Goal: Find specific page/section: Find specific page/section

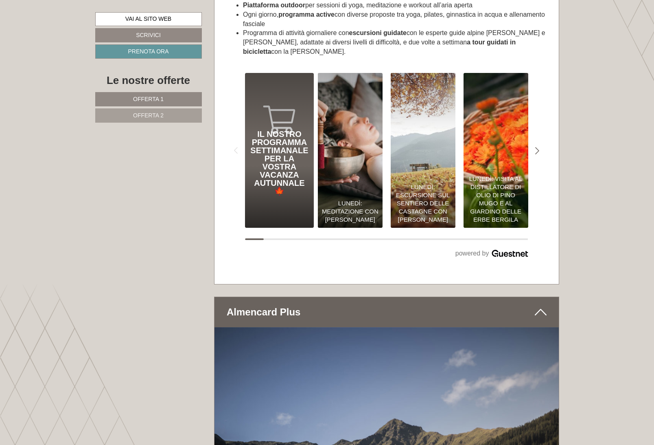
scroll to position [3115, 0]
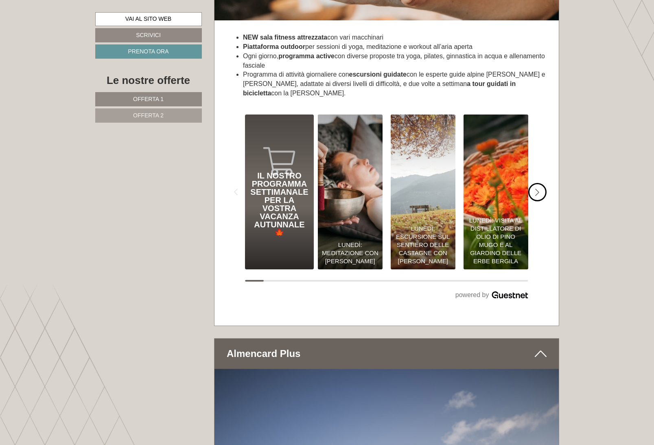
click at [542, 201] on div "#gn-shop-3 .a-arrow { fill:#4a8f1b; }" at bounding box center [537, 192] width 18 height 18
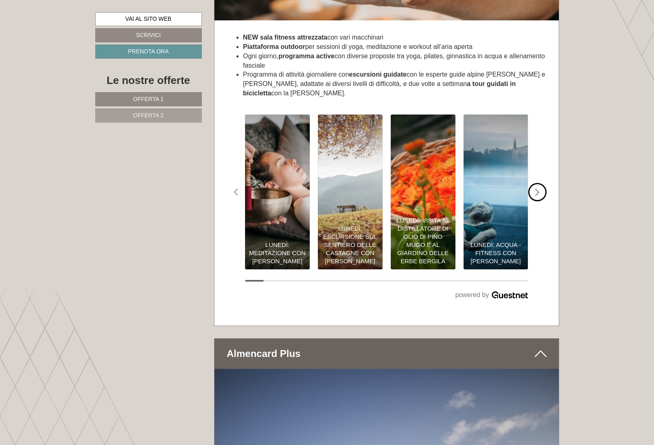
click at [542, 201] on div "#gn-shop-3 .a-arrow { fill:#4a8f1b; }" at bounding box center [537, 192] width 18 height 18
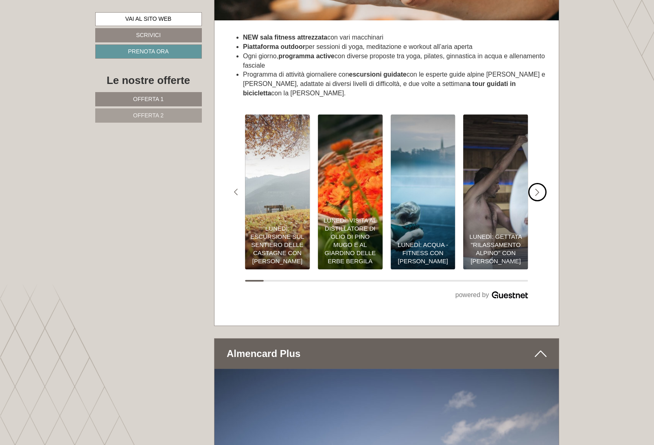
click at [542, 201] on div "#gn-shop-3 .a-arrow { fill:#4a8f1b; }" at bounding box center [537, 192] width 18 height 18
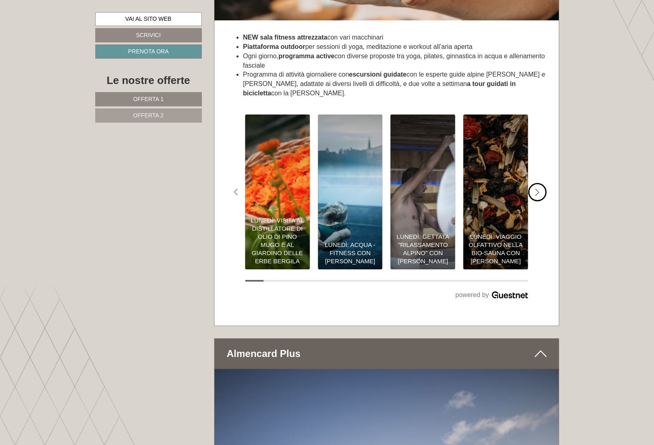
click at [542, 201] on div "#gn-shop-3 .a-arrow { fill:#4a8f1b; }" at bounding box center [537, 192] width 18 height 18
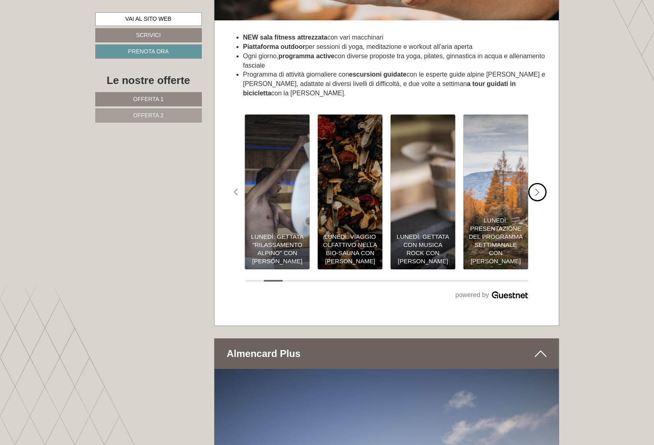
click at [542, 201] on div "#gn-shop-3 .a-arrow { fill:#4a8f1b; }" at bounding box center [537, 192] width 18 height 18
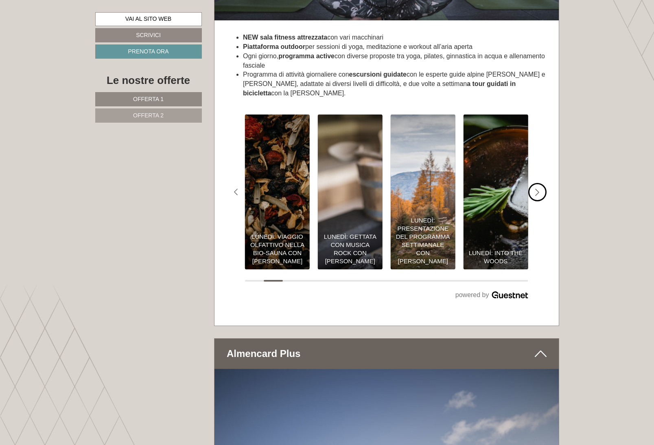
click at [542, 201] on div "#gn-shop-3 .a-arrow { fill:#4a8f1b; }" at bounding box center [537, 192] width 18 height 18
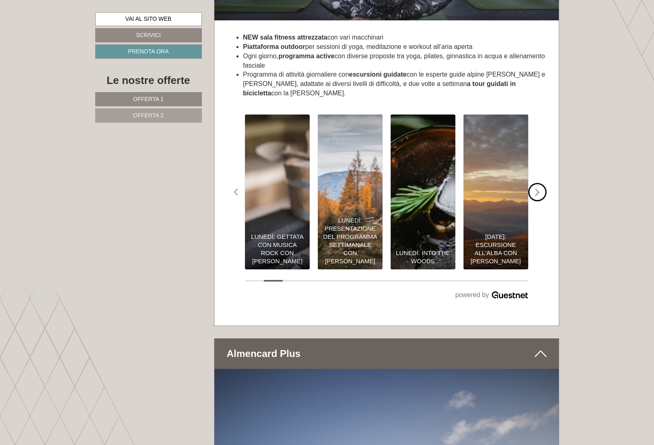
click at [542, 201] on div "#gn-shop-3 .a-arrow { fill:#4a8f1b; }" at bounding box center [537, 192] width 18 height 18
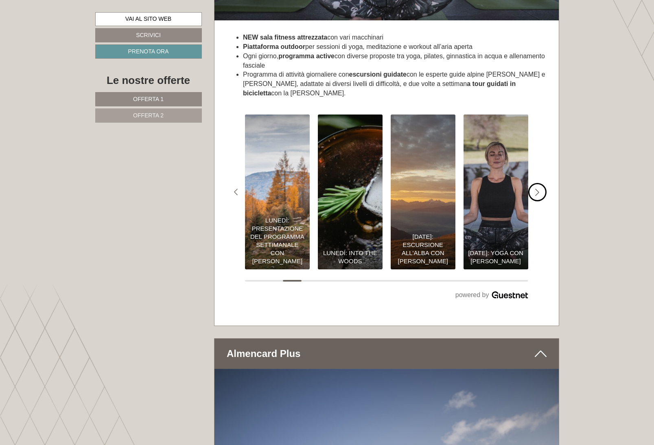
click at [542, 201] on div "#gn-shop-3 .a-arrow { fill:#4a8f1b; }" at bounding box center [537, 192] width 18 height 18
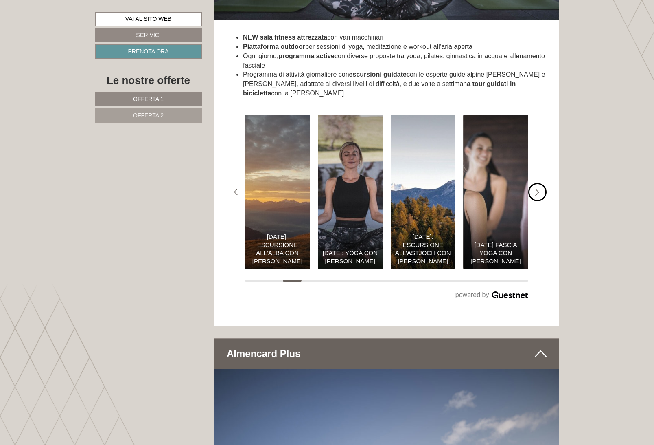
click at [542, 201] on div "#gn-shop-3 .a-arrow { fill:#4a8f1b; }" at bounding box center [537, 192] width 18 height 18
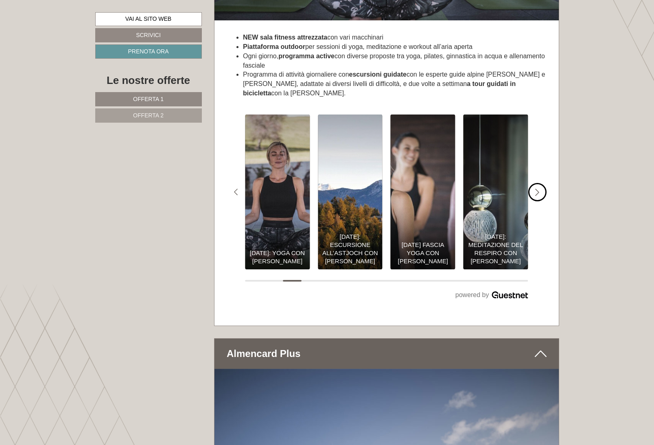
click at [542, 201] on div "#gn-shop-3 .a-arrow { fill:#4a8f1b; }" at bounding box center [537, 192] width 18 height 18
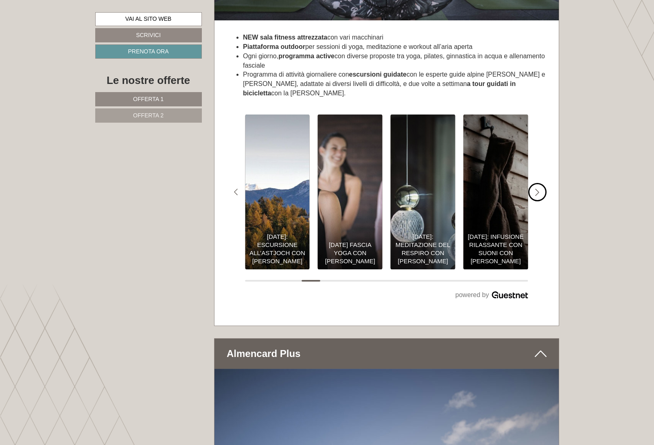
click at [542, 201] on div "#gn-shop-3 .a-arrow { fill:#4a8f1b; }" at bounding box center [537, 192] width 18 height 18
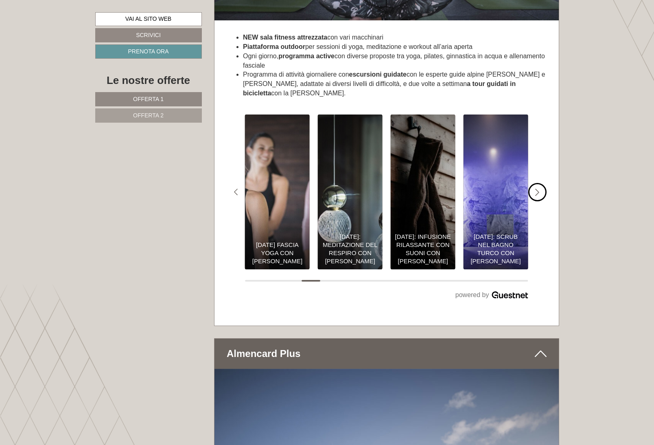
click at [542, 201] on div "#gn-shop-3 .a-arrow { fill:#4a8f1b; }" at bounding box center [537, 192] width 18 height 18
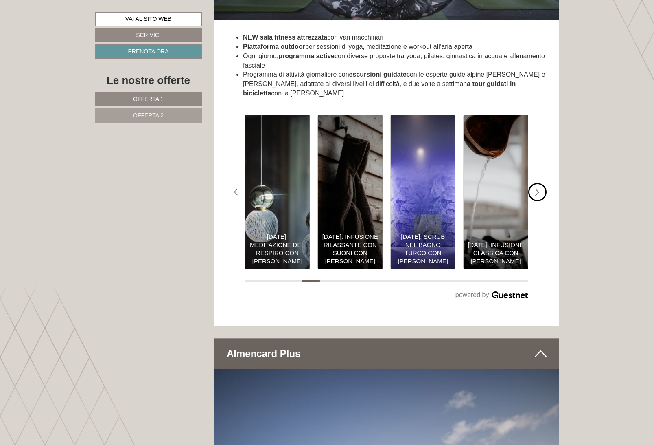
click at [542, 201] on div "#gn-shop-3 .a-arrow { fill:#4a8f1b; }" at bounding box center [537, 192] width 18 height 18
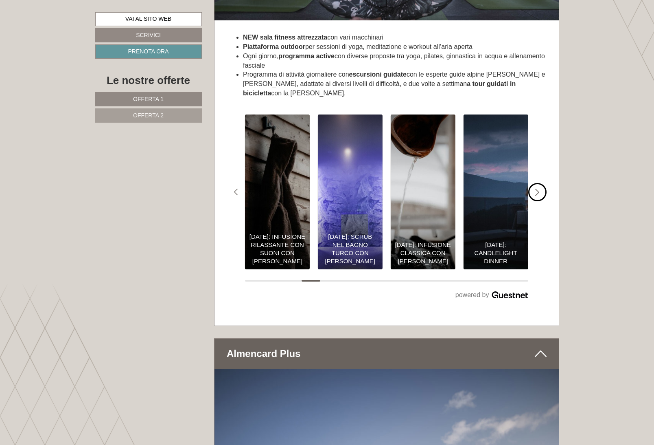
click at [542, 201] on div "#gn-shop-3 .a-arrow { fill:#4a8f1b; }" at bounding box center [537, 192] width 18 height 18
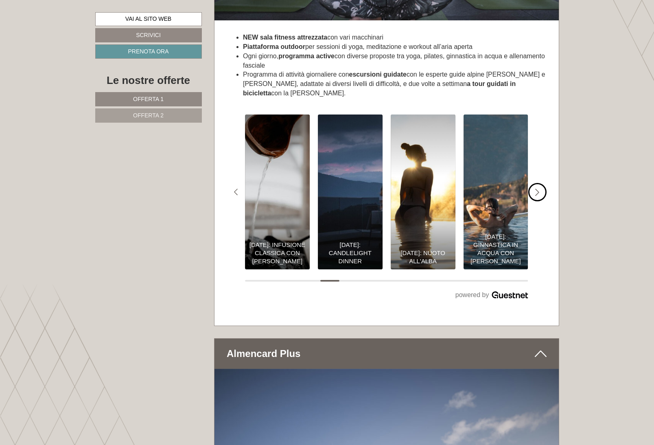
click at [542, 201] on div "#gn-shop-3 .a-arrow { fill:#4a8f1b; }" at bounding box center [537, 192] width 18 height 18
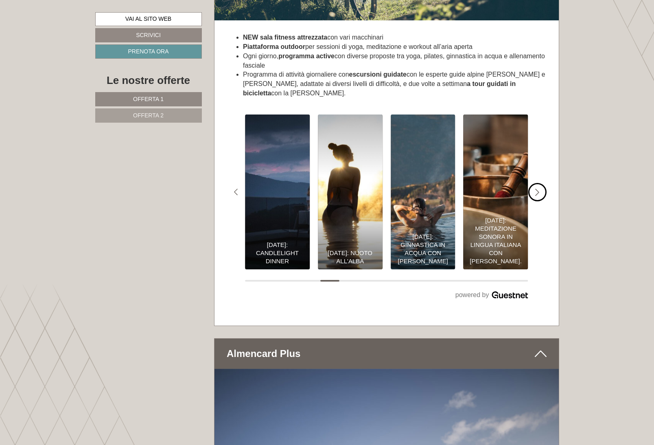
click at [542, 201] on div "#gn-shop-3 .a-arrow { fill:#4a8f1b; }" at bounding box center [537, 192] width 18 height 18
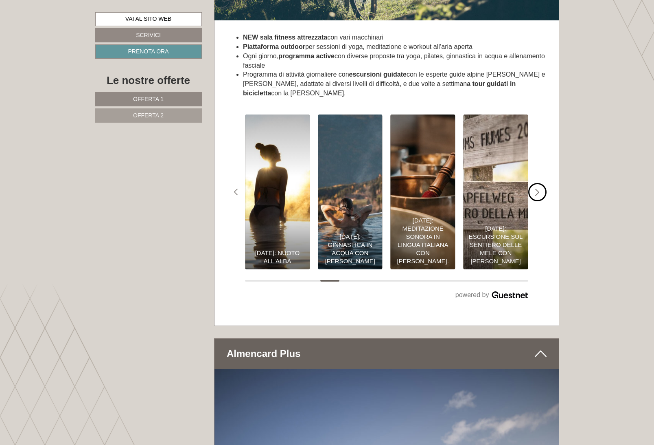
click at [542, 201] on div "#gn-shop-3 .a-arrow { fill:#4a8f1b; }" at bounding box center [537, 192] width 18 height 18
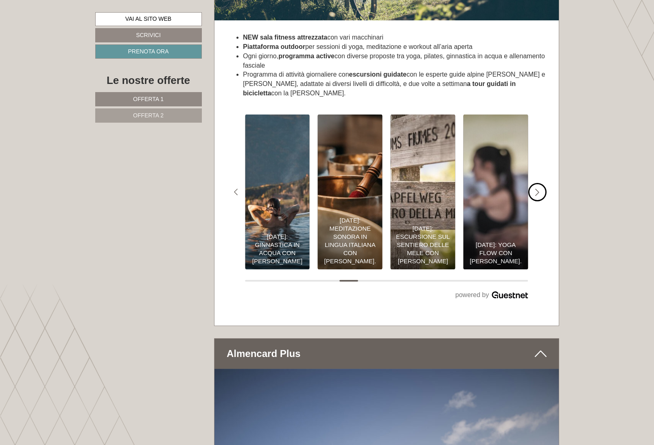
click at [542, 201] on div "#gn-shop-3 .a-arrow { fill:#4a8f1b; }" at bounding box center [537, 192] width 18 height 18
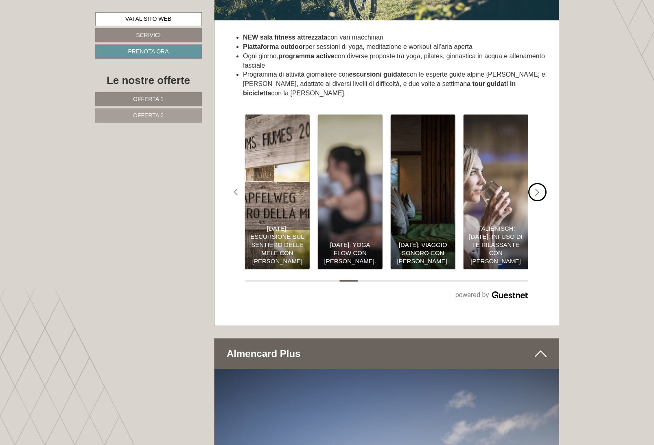
click at [542, 201] on div "#gn-shop-3 .a-arrow { fill:#4a8f1b; }" at bounding box center [537, 192] width 18 height 18
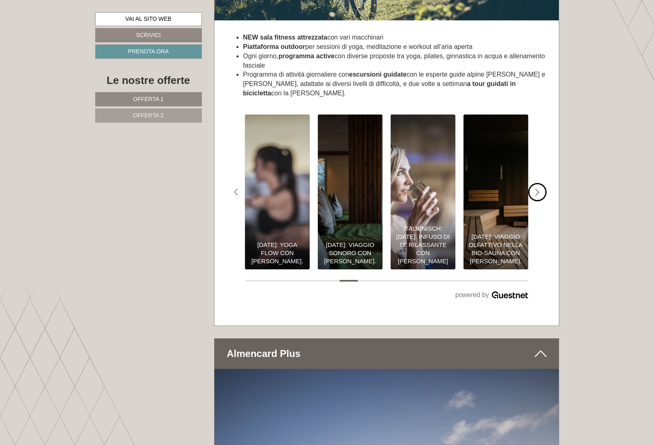
click at [542, 201] on div "#gn-shop-3 .a-arrow { fill:#4a8f1b; }" at bounding box center [537, 192] width 18 height 18
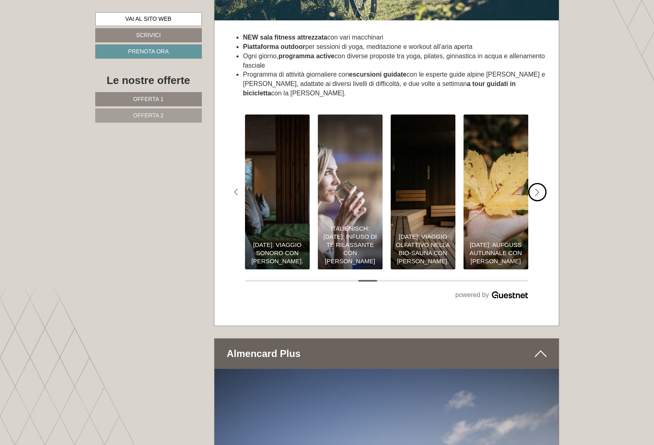
click at [542, 201] on div "#gn-shop-3 .a-arrow { fill:#4a8f1b; }" at bounding box center [537, 192] width 18 height 18
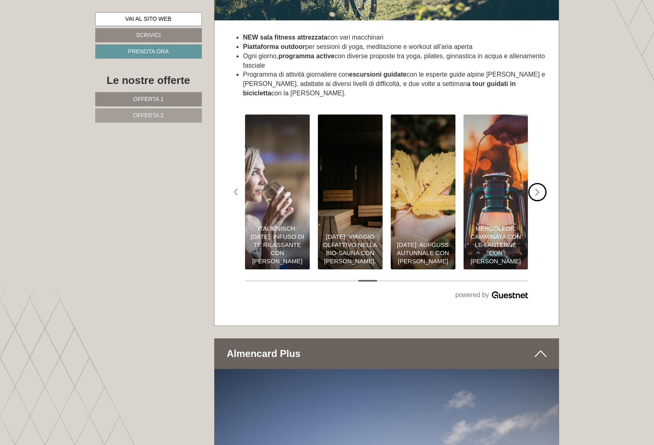
click at [542, 201] on div "#gn-shop-3 .a-arrow { fill:#4a8f1b; }" at bounding box center [537, 192] width 18 height 18
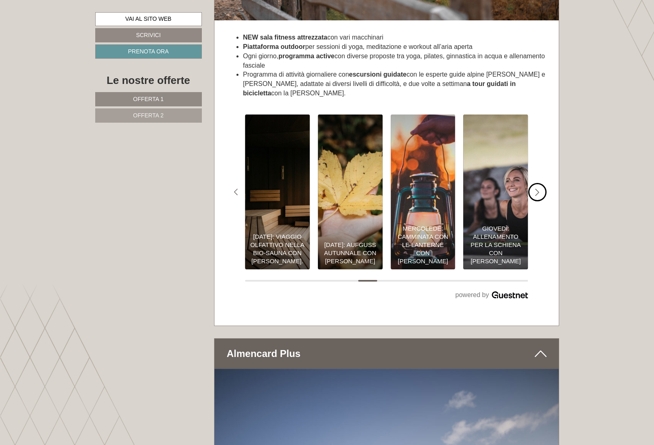
click at [542, 201] on div "#gn-shop-3 .a-arrow { fill:#4a8f1b; }" at bounding box center [537, 192] width 18 height 18
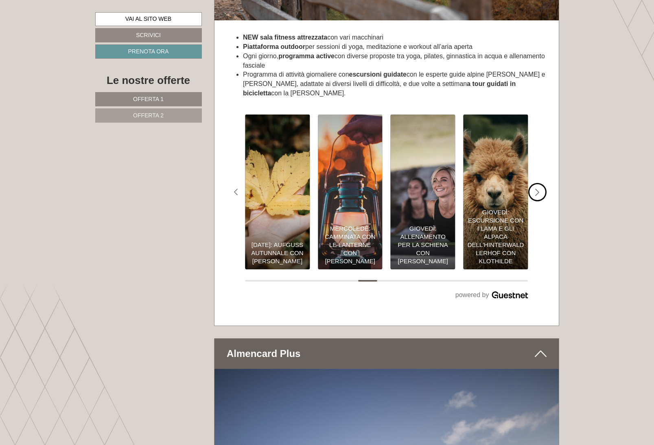
click at [542, 201] on div "#gn-shop-3 .a-arrow { fill:#4a8f1b; }" at bounding box center [537, 192] width 18 height 18
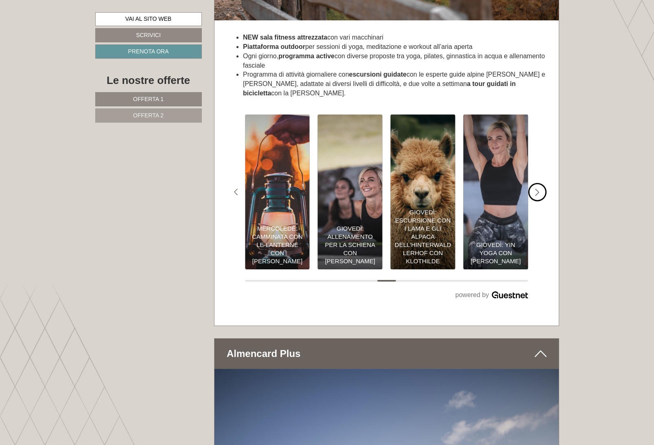
click at [542, 201] on div "#gn-shop-3 .a-arrow { fill:#4a8f1b; }" at bounding box center [537, 192] width 18 height 18
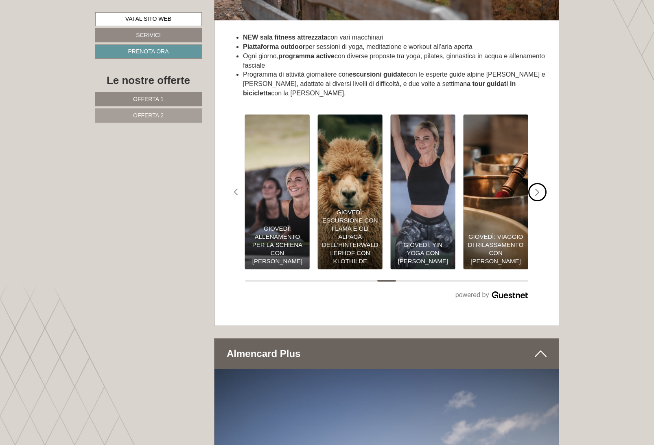
click at [542, 201] on div "#gn-shop-3 .a-arrow { fill:#4a8f1b; }" at bounding box center [537, 192] width 18 height 18
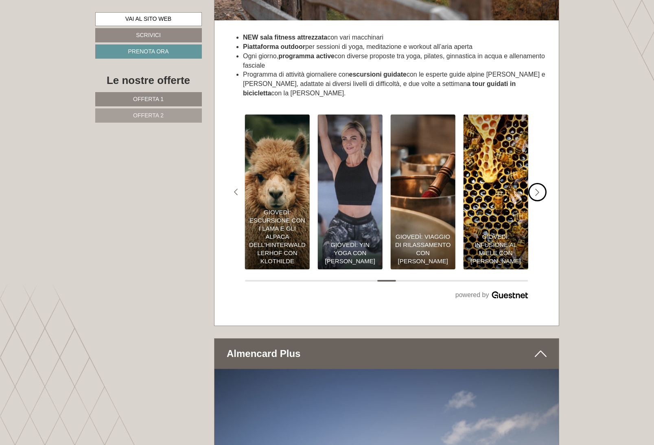
click at [542, 201] on div "#gn-shop-3 .a-arrow { fill:#4a8f1b; }" at bounding box center [537, 192] width 18 height 18
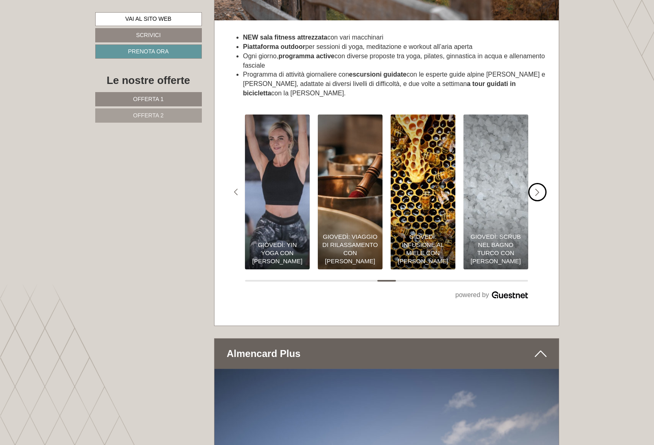
click at [542, 201] on div "#gn-shop-3 .a-arrow { fill:#4a8f1b; }" at bounding box center [537, 192] width 18 height 18
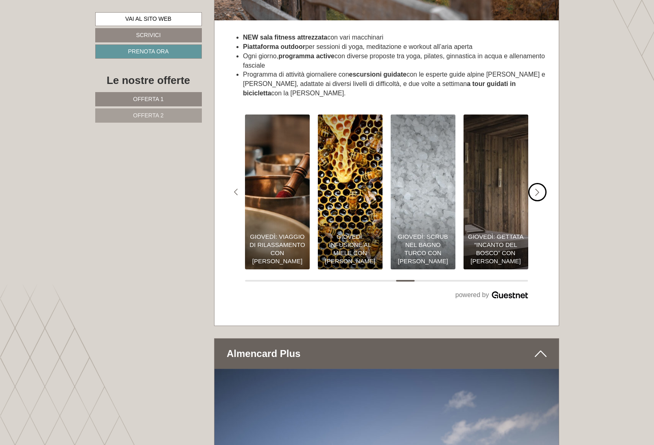
click at [542, 201] on div "#gn-shop-3 .a-arrow { fill:#4a8f1b; }" at bounding box center [537, 192] width 18 height 18
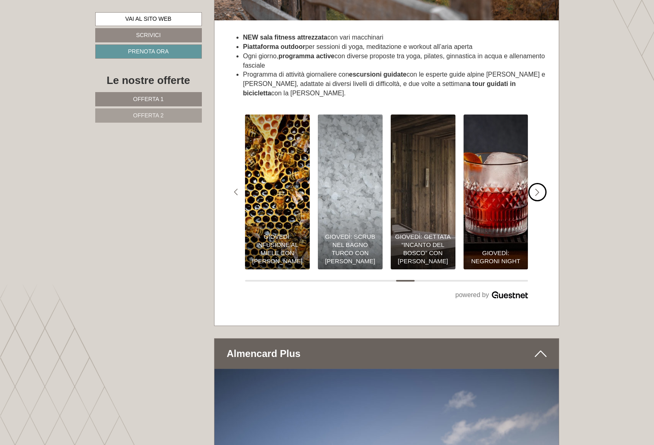
click at [542, 201] on div "#gn-shop-3 .a-arrow { fill:#4a8f1b; }" at bounding box center [537, 192] width 18 height 18
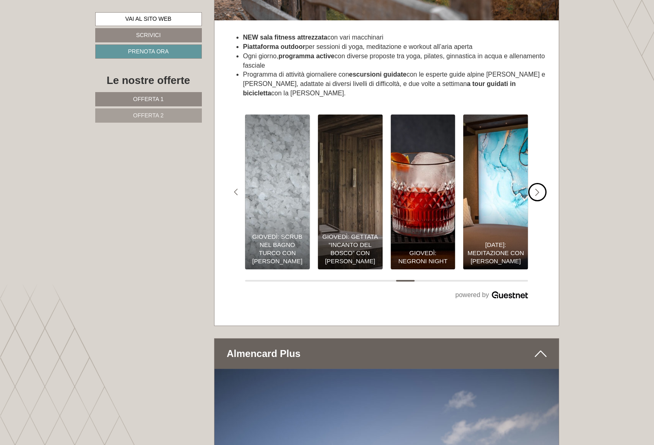
click at [542, 201] on div "#gn-shop-3 .a-arrow { fill:#4a8f1b; }" at bounding box center [537, 192] width 18 height 18
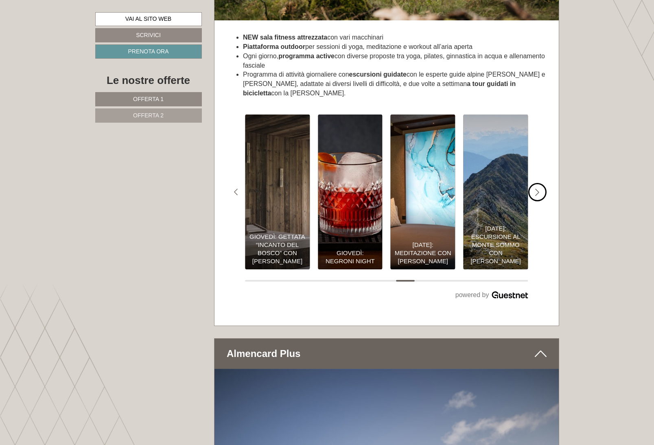
click at [542, 201] on div "#gn-shop-3 .a-arrow { fill:#4a8f1b; }" at bounding box center [537, 192] width 18 height 18
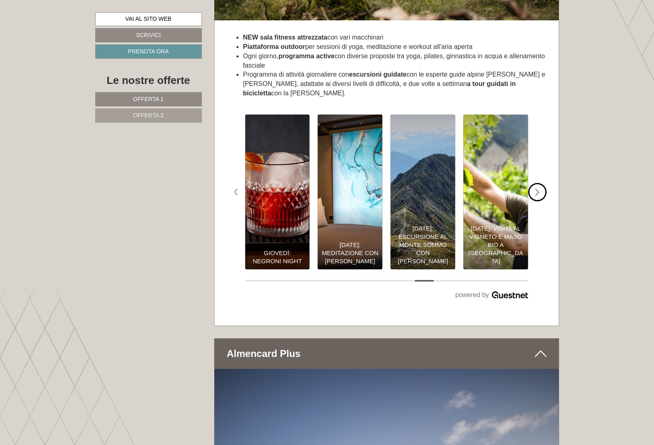
click at [542, 201] on div "#gn-shop-3 .a-arrow { fill:#4a8f1b; }" at bounding box center [537, 192] width 18 height 18
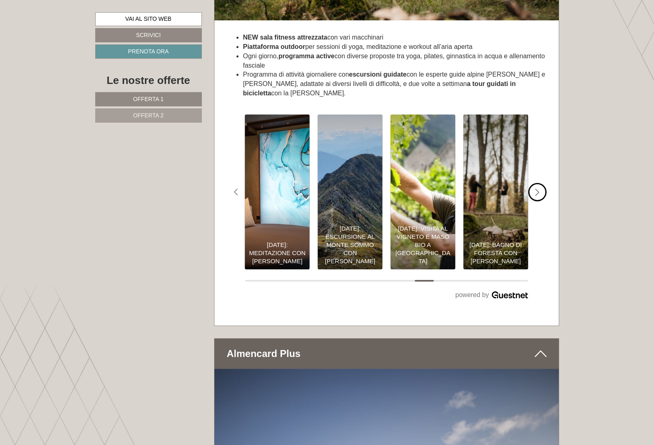
click at [542, 201] on div "#gn-shop-3 .a-arrow { fill:#4a8f1b; }" at bounding box center [537, 192] width 18 height 18
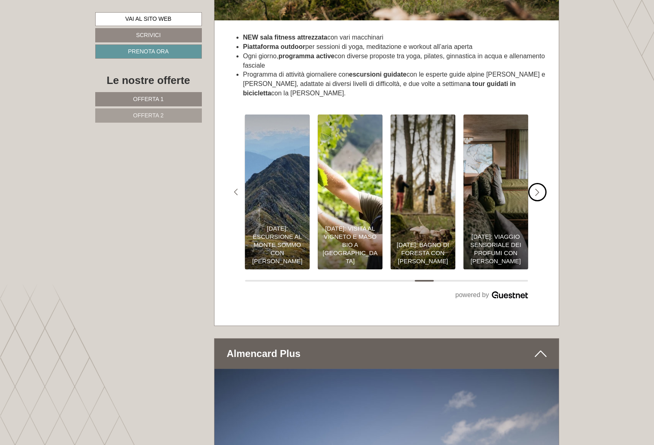
click at [542, 201] on div "#gn-shop-3 .a-arrow { fill:#4a8f1b; }" at bounding box center [537, 192] width 18 height 18
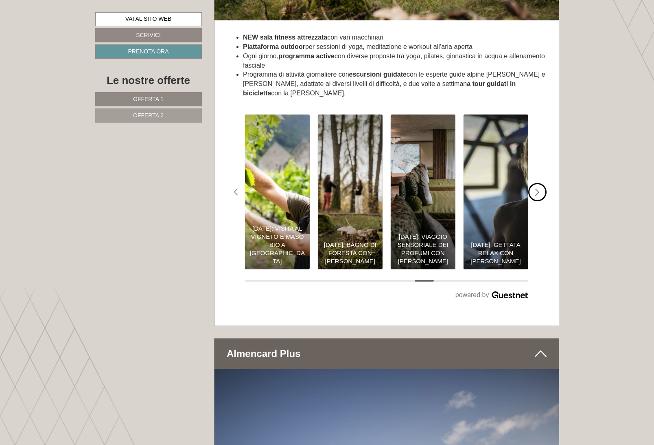
click at [542, 201] on div "#gn-shop-3 .a-arrow { fill:#4a8f1b; }" at bounding box center [537, 192] width 18 height 18
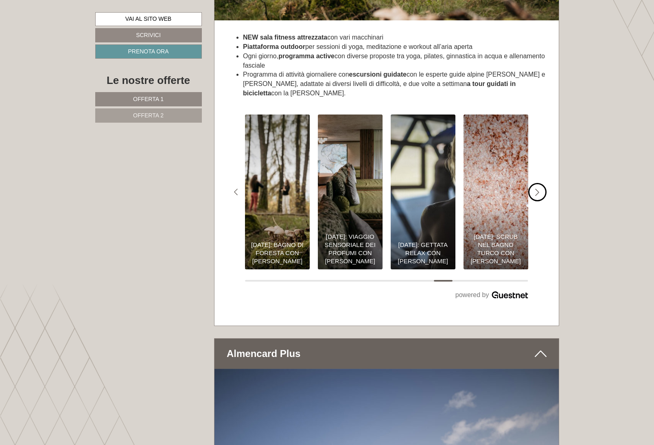
click at [542, 201] on div "#gn-shop-3 .a-arrow { fill:#4a8f1b; }" at bounding box center [537, 192] width 18 height 18
